Goal: Find specific page/section: Find specific page/section

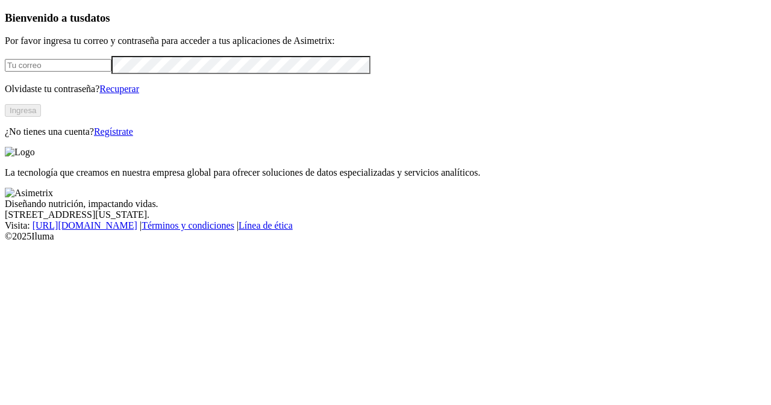
type input "[EMAIL_ADDRESS][PERSON_NAME][DOMAIN_NAME]"
click at [41, 117] on button "Ingresa" at bounding box center [23, 110] width 36 height 13
